Goal: Task Accomplishment & Management: Complete application form

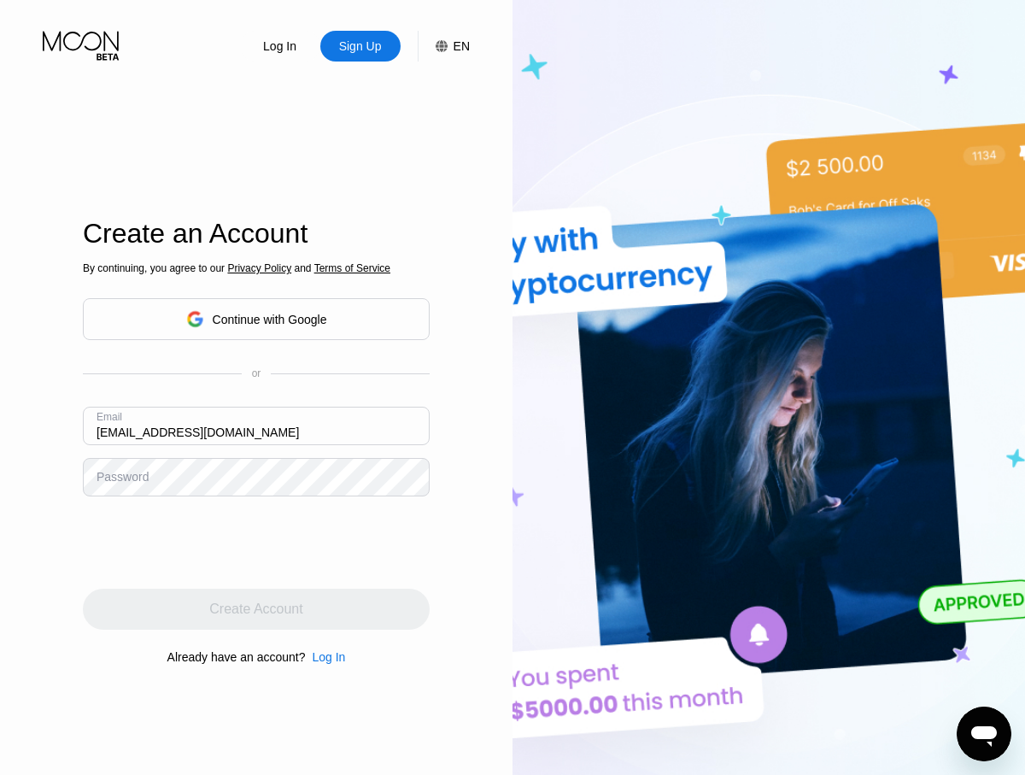
type input "[EMAIL_ADDRESS][DOMAIN_NAME]"
click at [256, 609] on div "Create Account" at bounding box center [255, 609] width 93 height 17
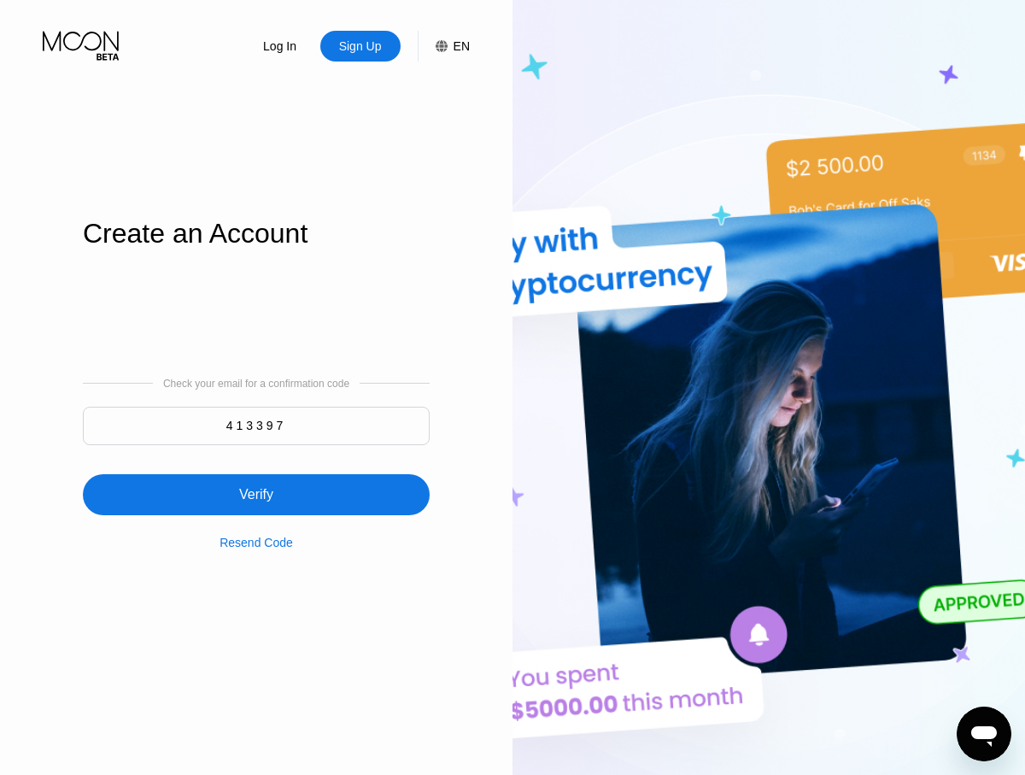
type input "413397"
click at [256, 485] on div "Verify" at bounding box center [256, 494] width 347 height 41
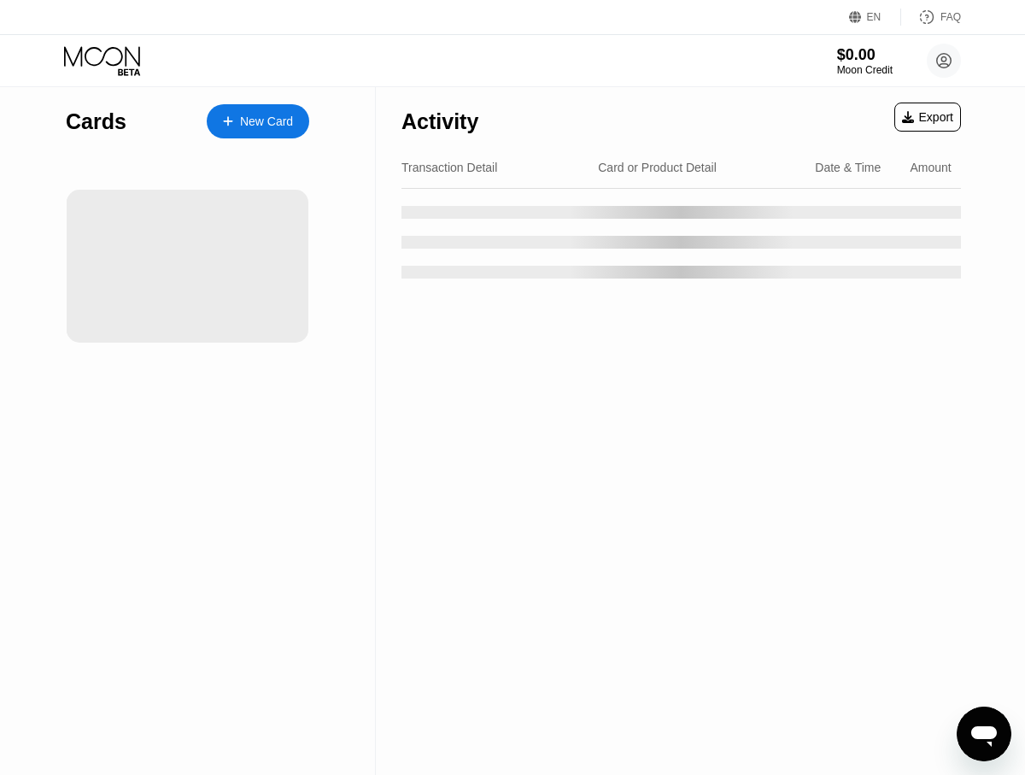
click at [258, 121] on div "New Card" at bounding box center [266, 122] width 53 height 15
